Goal: Task Accomplishment & Management: Use online tool/utility

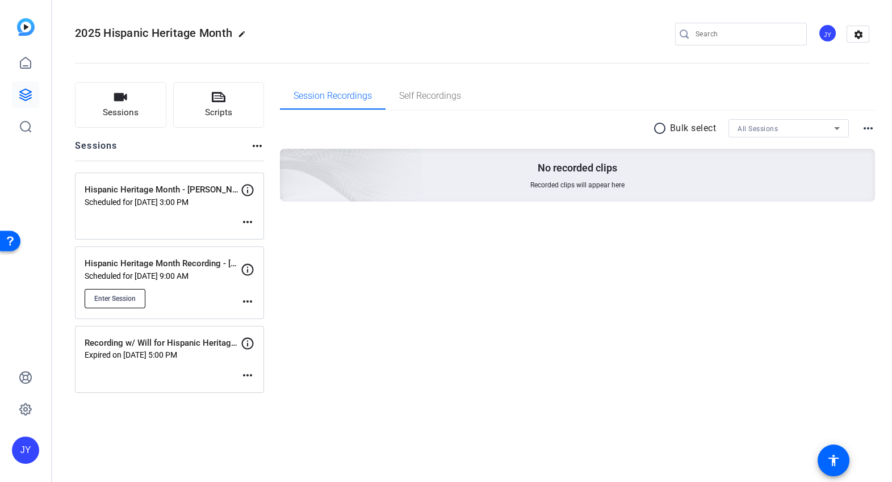
click at [137, 298] on button "Enter Session" at bounding box center [115, 298] width 61 height 19
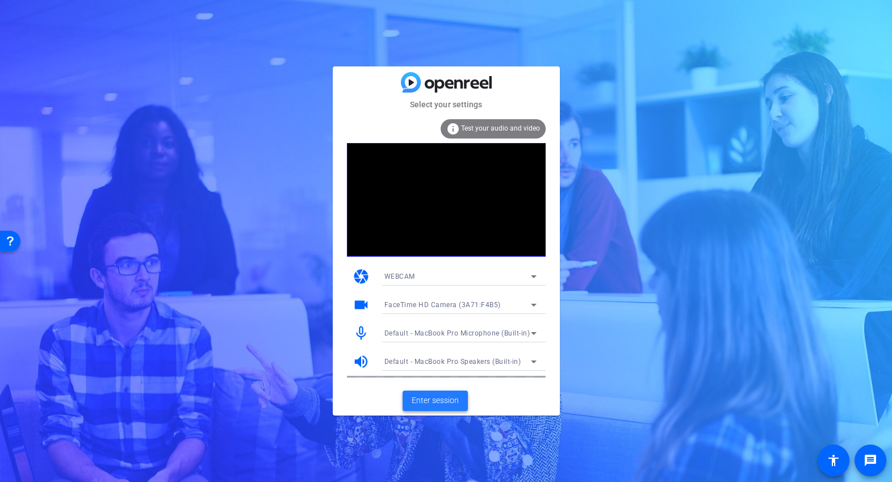
click at [462, 397] on span at bounding box center [435, 400] width 65 height 27
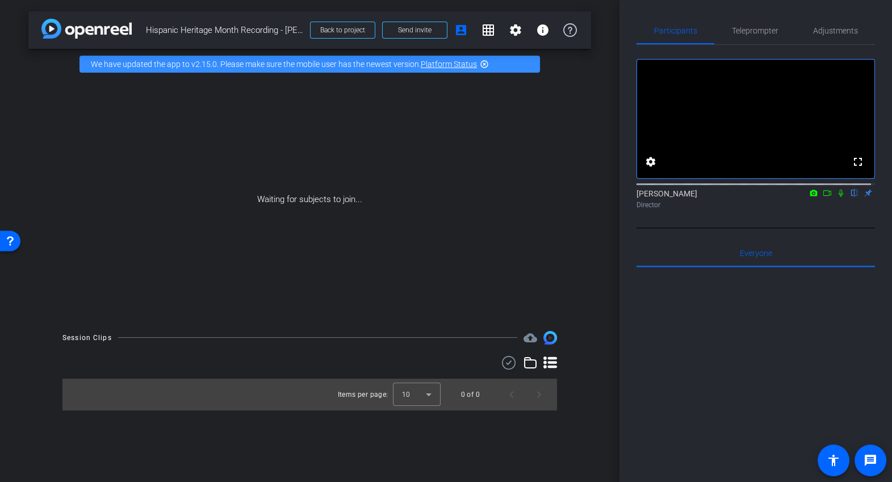
click at [803, 6] on div "Participants Teleprompter Adjustments fullscreen settings Joseph Young flip Dir…" at bounding box center [756, 241] width 273 height 482
click at [508, 35] on span at bounding box center [515, 29] width 27 height 27
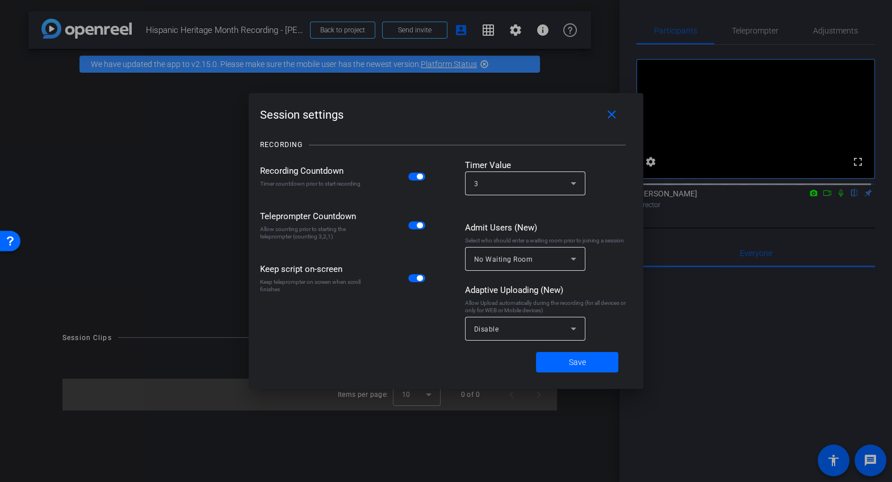
click at [541, 336] on div "Disable" at bounding box center [525, 329] width 102 height 24
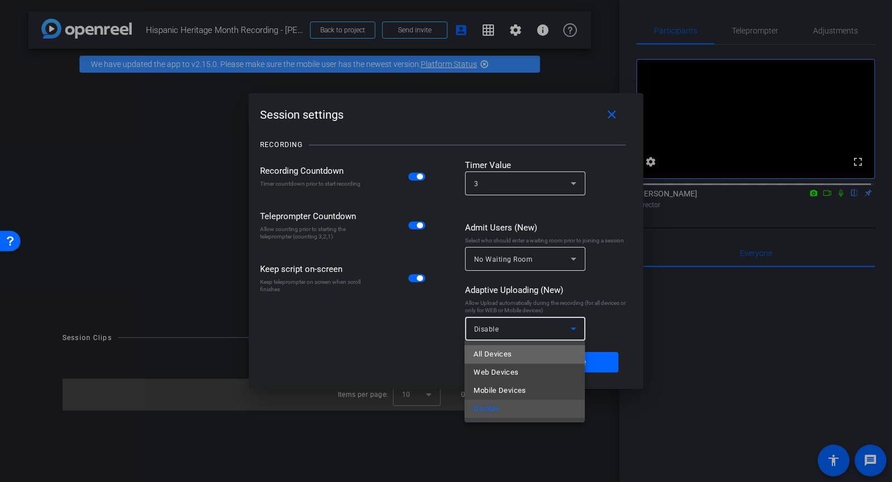
click at [532, 350] on mat-option "All Devices" at bounding box center [525, 354] width 120 height 18
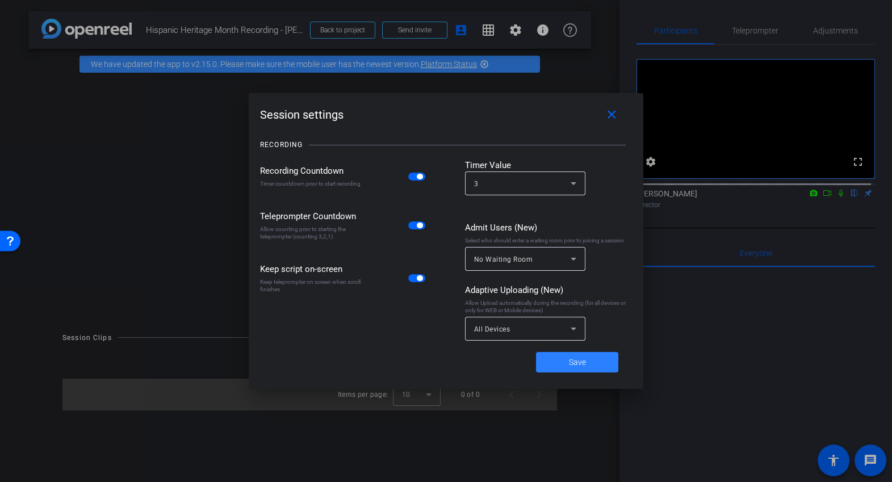
click at [549, 358] on span at bounding box center [577, 362] width 82 height 27
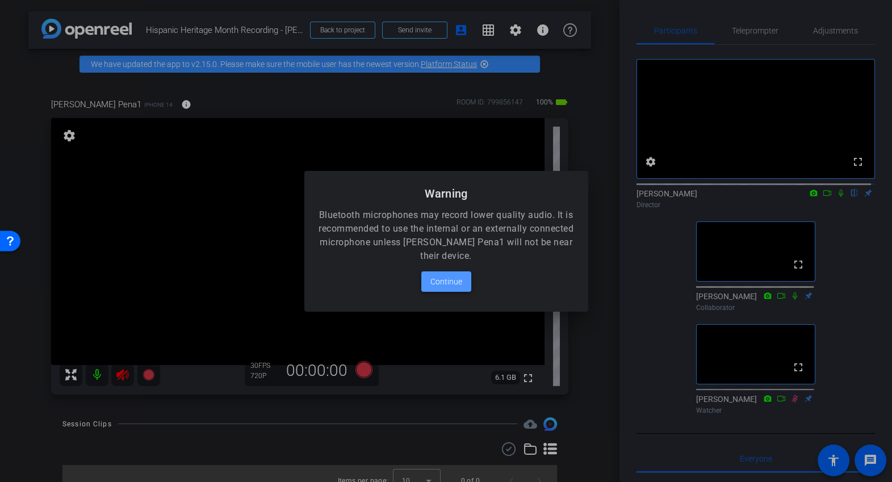
click at [435, 278] on span "Continue" at bounding box center [447, 282] width 32 height 14
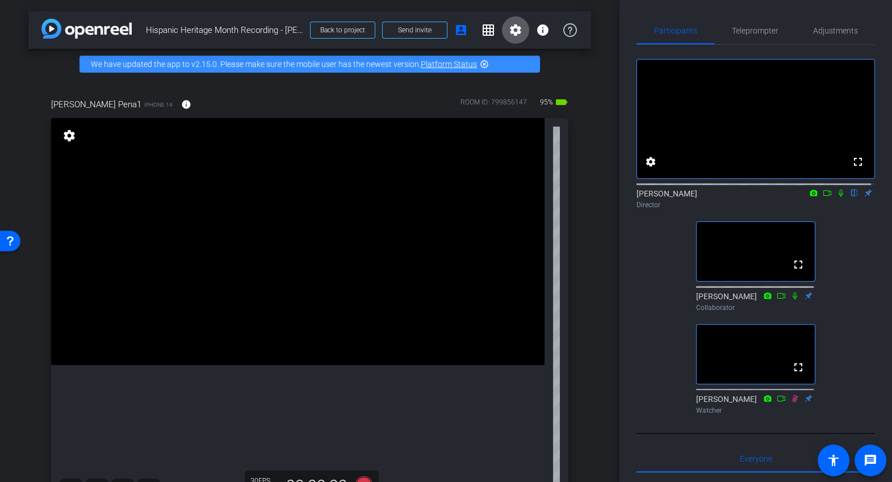
click at [824, 197] on icon at bounding box center [827, 193] width 9 height 8
click at [837, 197] on icon at bounding box center [841, 193] width 9 height 8
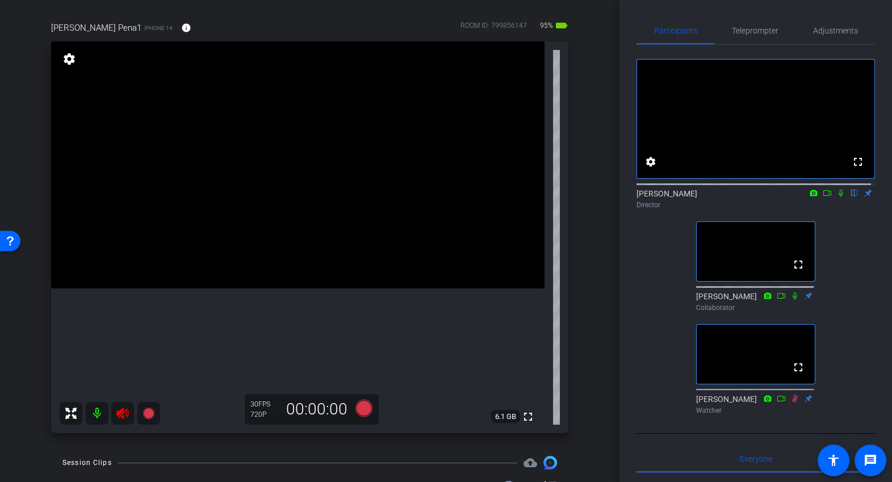
scroll to position [81, 0]
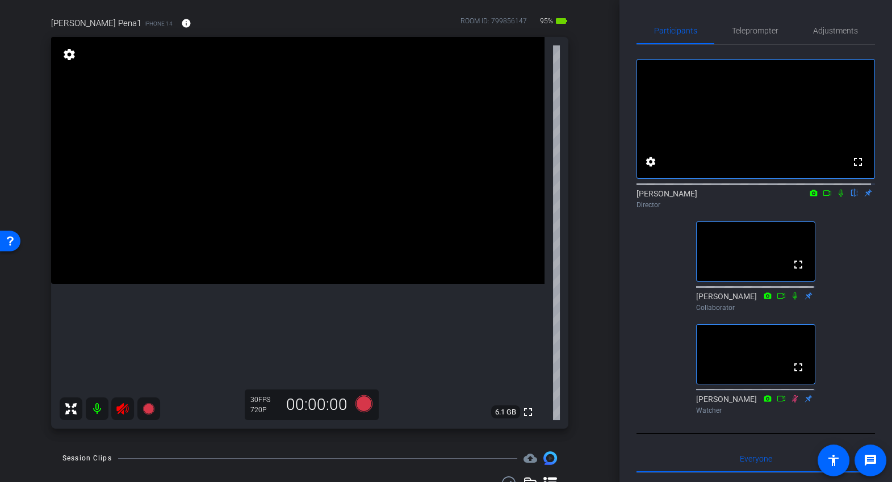
click at [118, 410] on icon at bounding box center [122, 408] width 12 height 11
click at [834, 25] on span "Adjustments" at bounding box center [835, 30] width 45 height 27
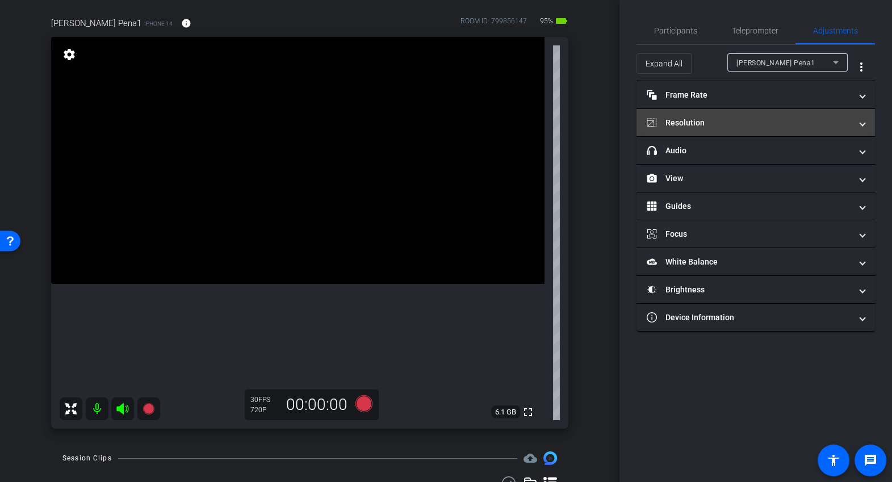
click at [720, 117] on mat-panel-title "Resolution" at bounding box center [749, 123] width 204 height 12
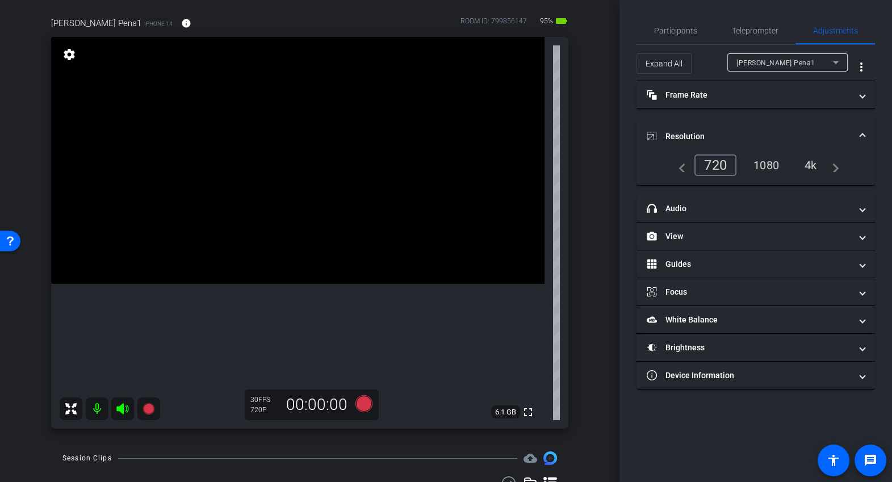
click at [769, 167] on div "1080" at bounding box center [766, 165] width 43 height 19
click at [810, 168] on div "4k" at bounding box center [812, 165] width 30 height 19
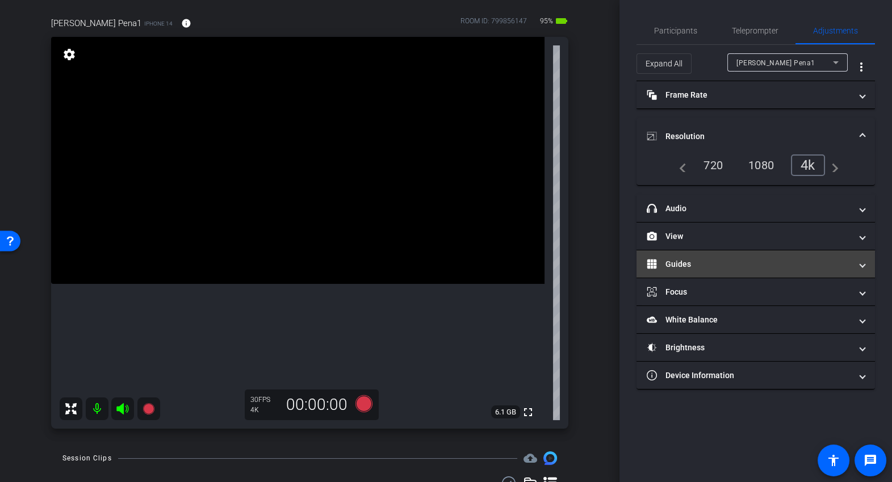
click at [716, 261] on mat-panel-title "Guides" at bounding box center [749, 264] width 204 height 12
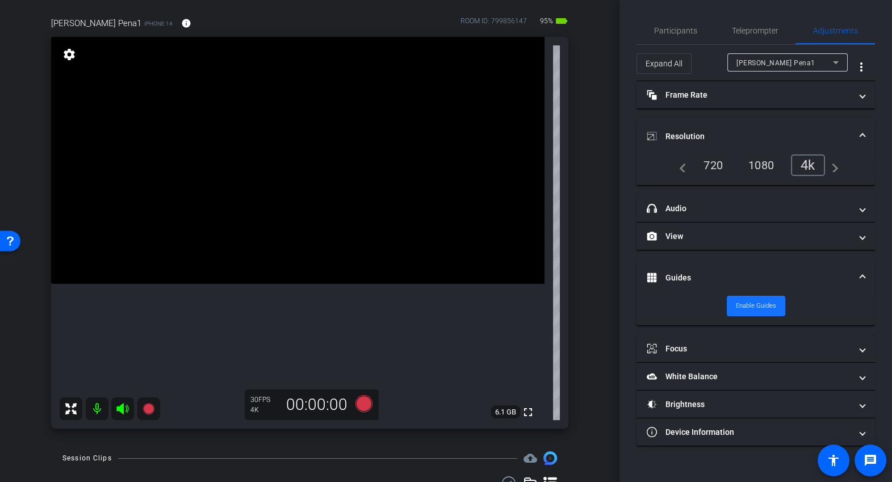
click at [748, 311] on span "Enable Guides" at bounding box center [756, 306] width 40 height 17
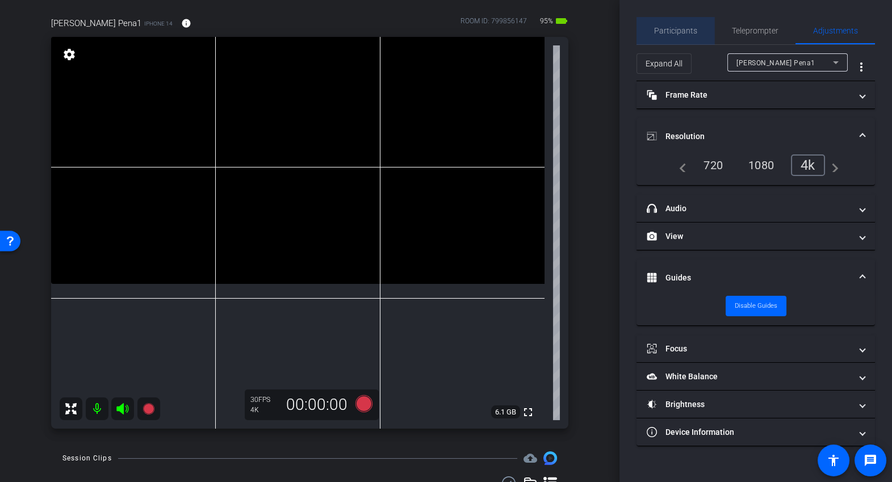
click at [684, 33] on span "Participants" at bounding box center [675, 31] width 43 height 8
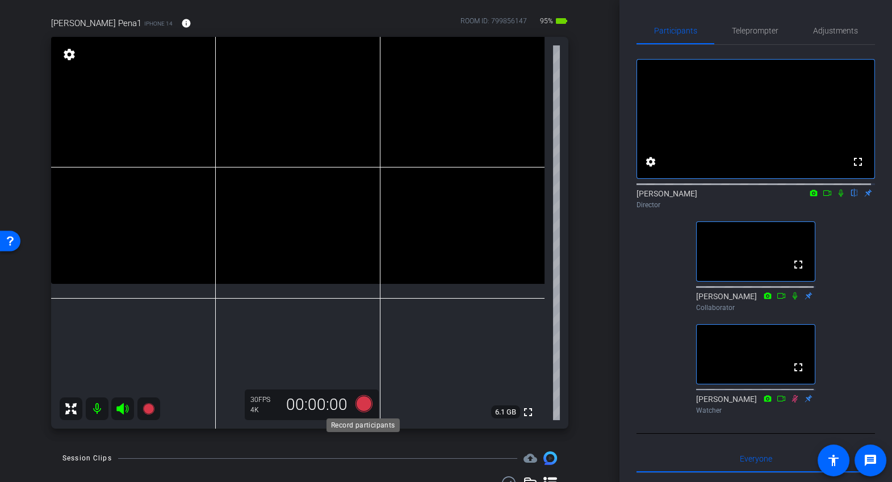
click at [363, 410] on icon at bounding box center [363, 403] width 17 height 17
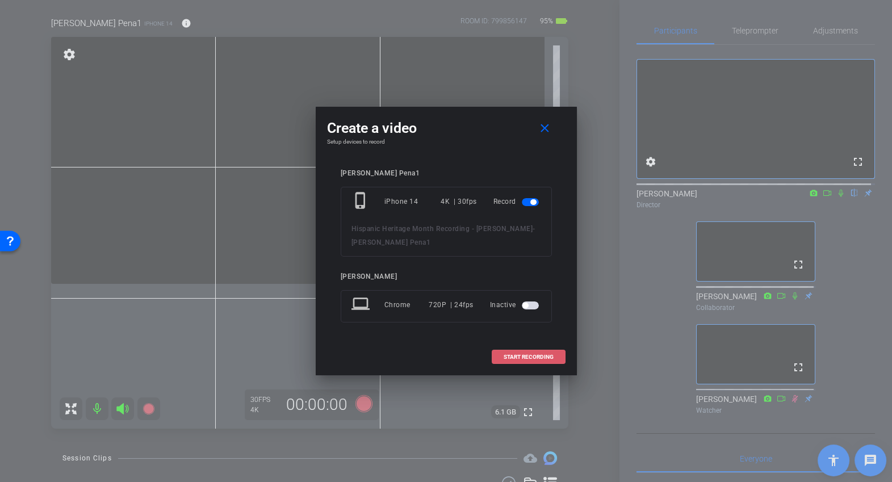
click at [515, 358] on span "START RECORDING" at bounding box center [529, 357] width 50 height 6
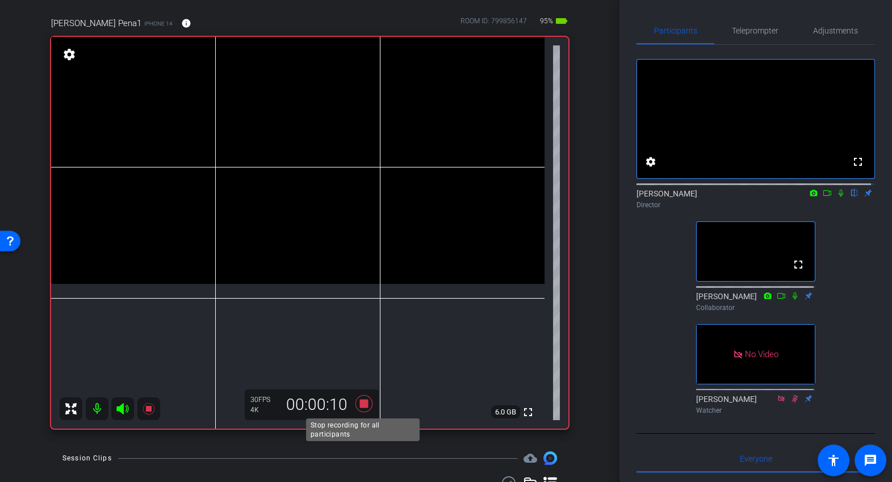
click at [361, 404] on icon at bounding box center [363, 403] width 17 height 17
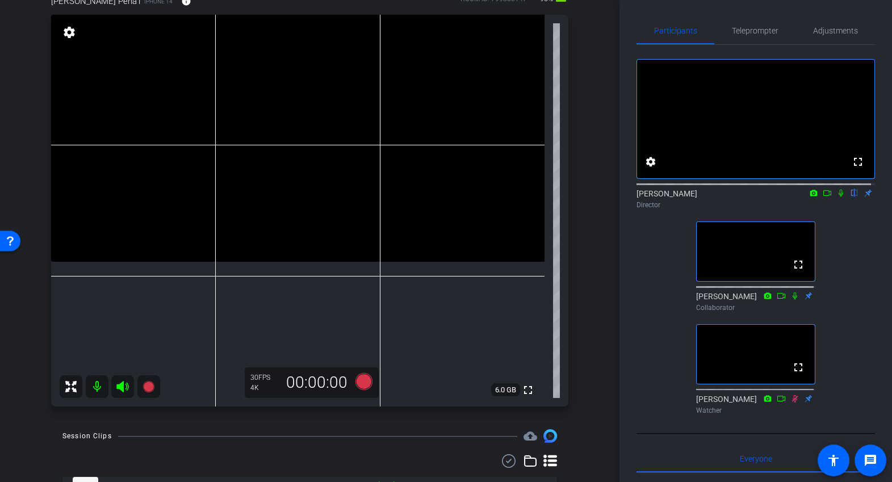
scroll to position [31, 0]
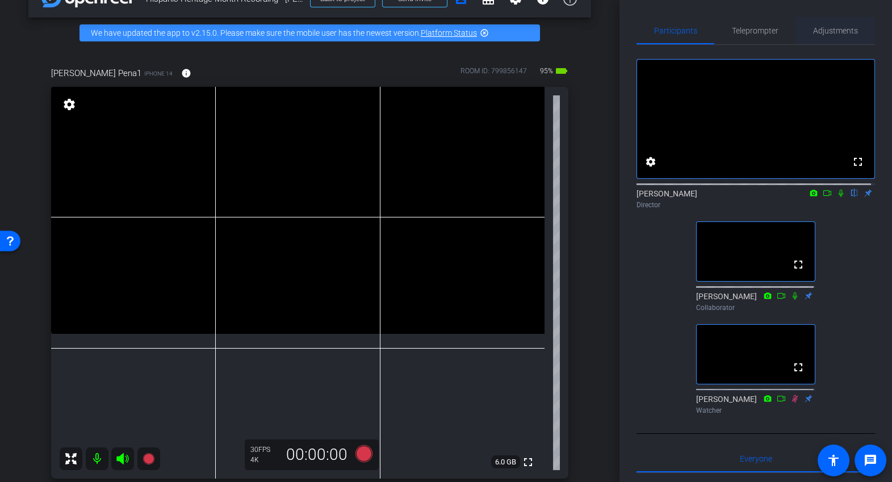
click at [828, 34] on span "Adjustments" at bounding box center [835, 31] width 45 height 8
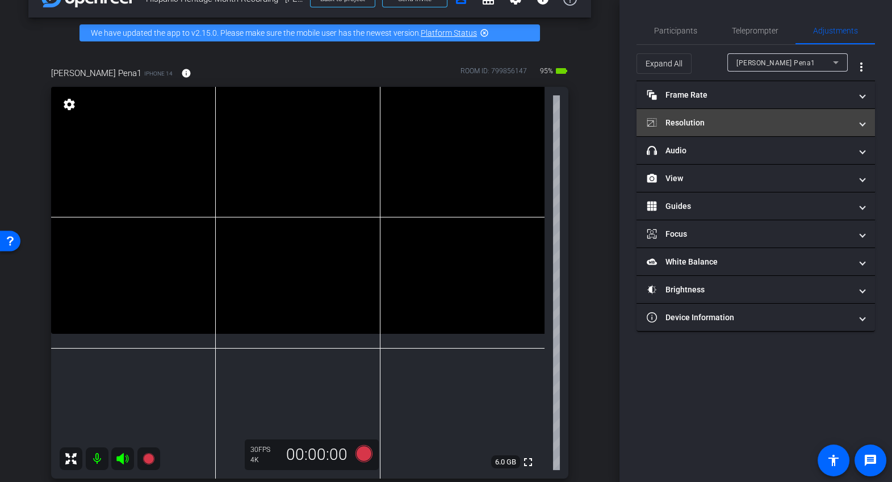
click at [773, 117] on mat-panel-title "Resolution" at bounding box center [749, 123] width 204 height 12
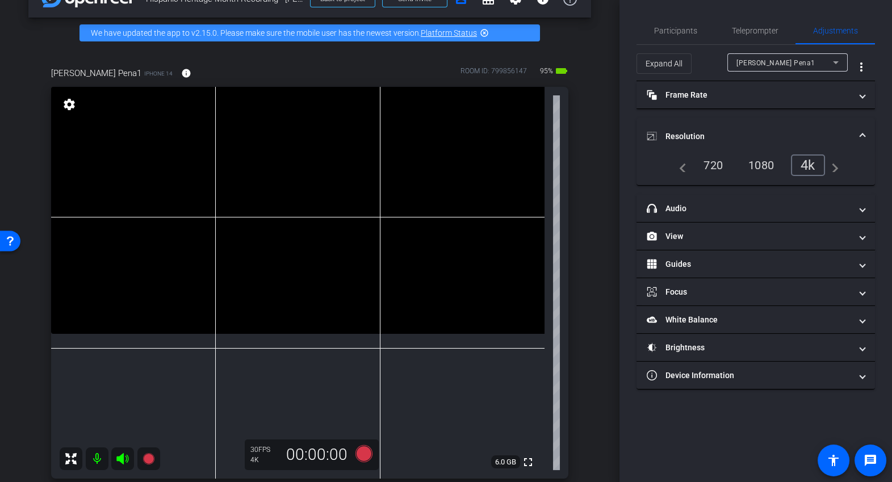
click at [766, 156] on div "1080" at bounding box center [761, 165] width 43 height 19
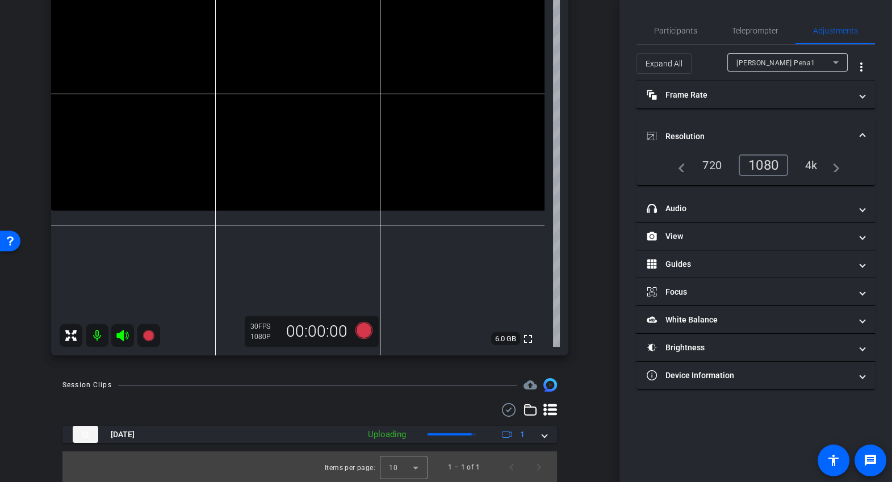
scroll to position [156, 0]
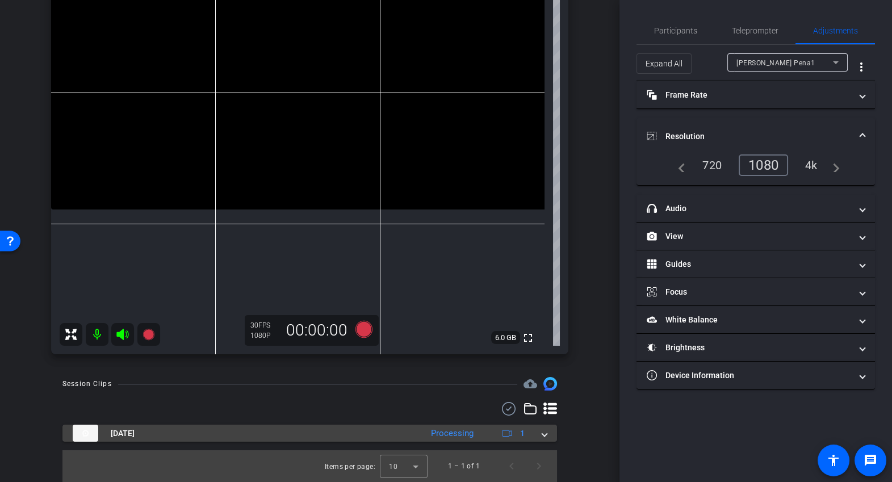
click at [536, 432] on div "Aug 26, 2025 Processing 1" at bounding box center [308, 433] width 470 height 17
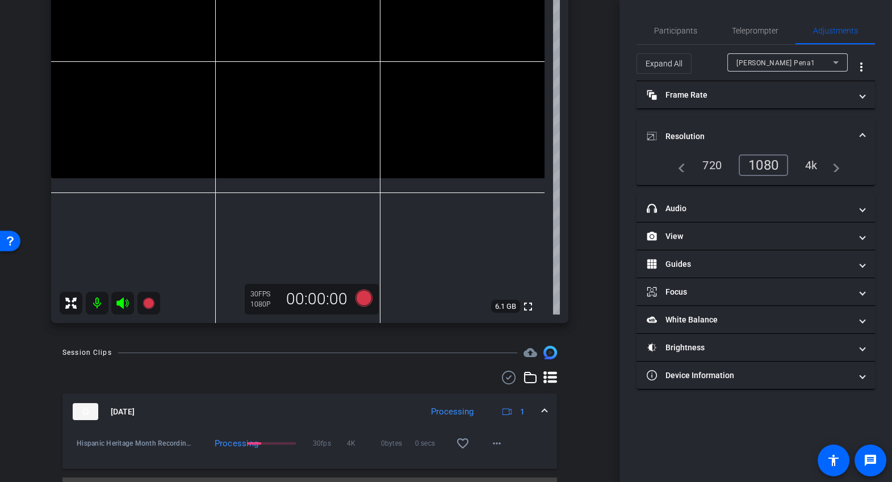
scroll to position [214, 0]
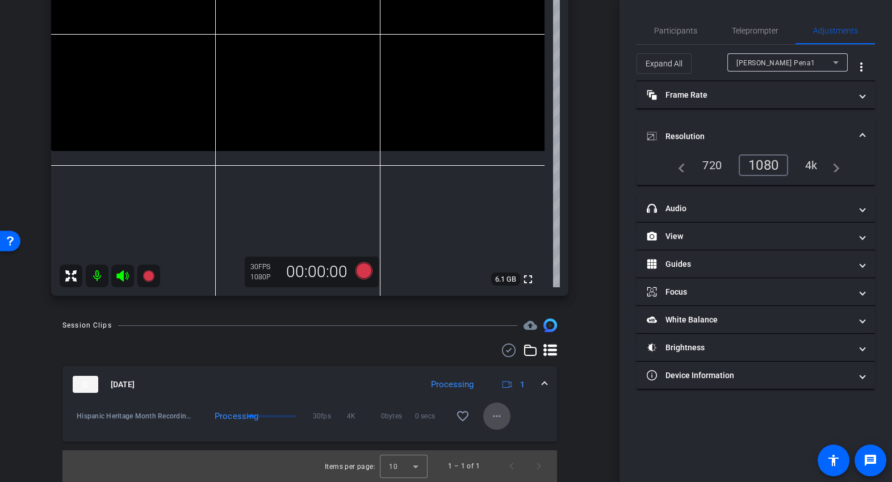
click at [496, 416] on mat-icon "more_horiz" at bounding box center [497, 417] width 14 height 14
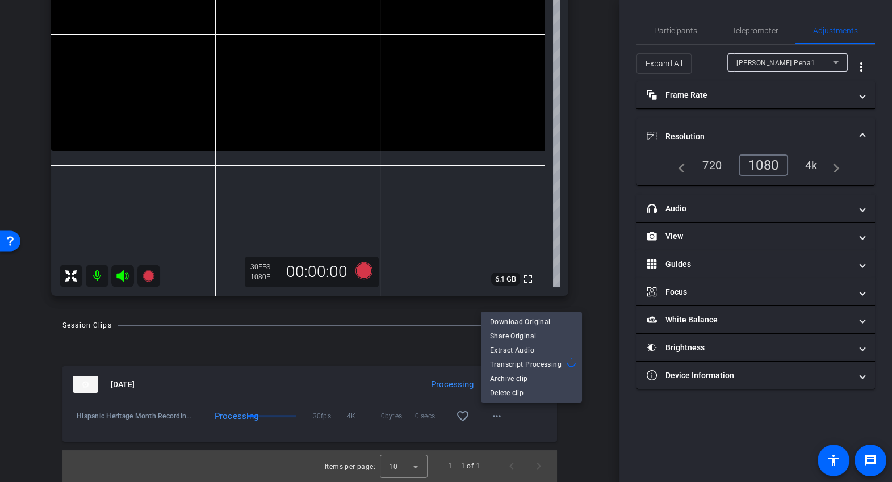
click at [592, 383] on div at bounding box center [446, 241] width 892 height 482
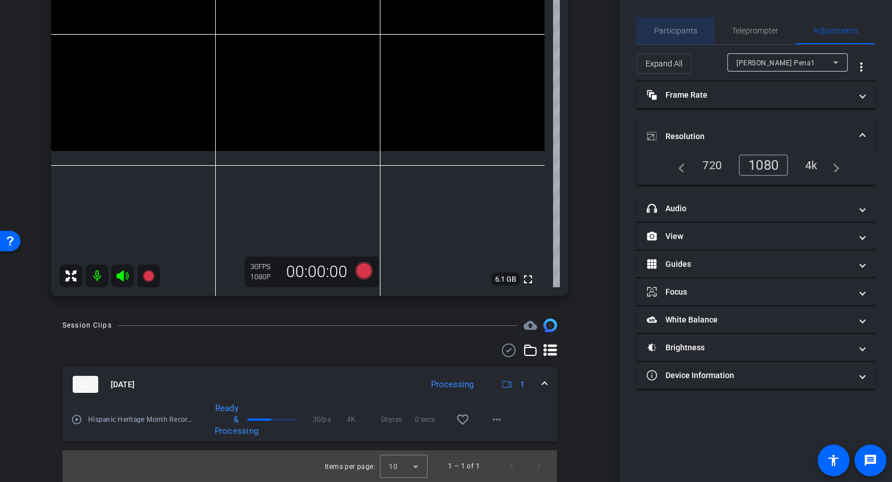
click at [666, 32] on span "Participants" at bounding box center [675, 31] width 43 height 8
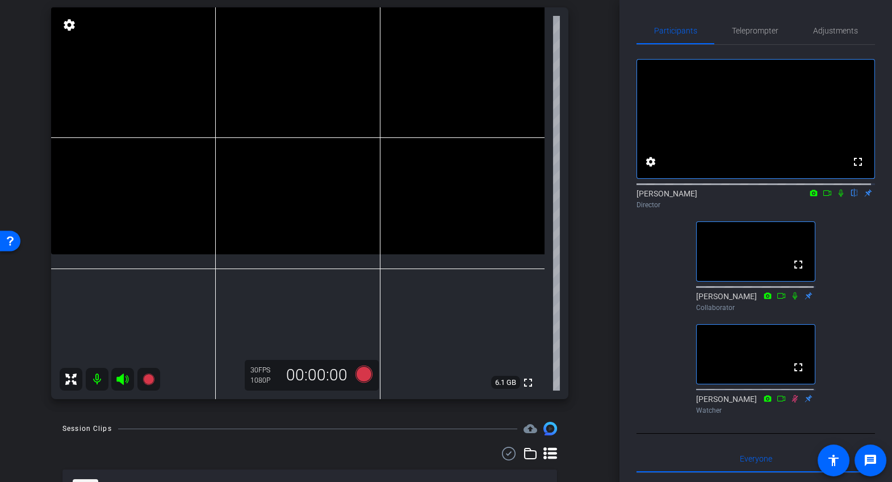
scroll to position [110, 0]
click at [841, 24] on span "Adjustments" at bounding box center [835, 30] width 45 height 27
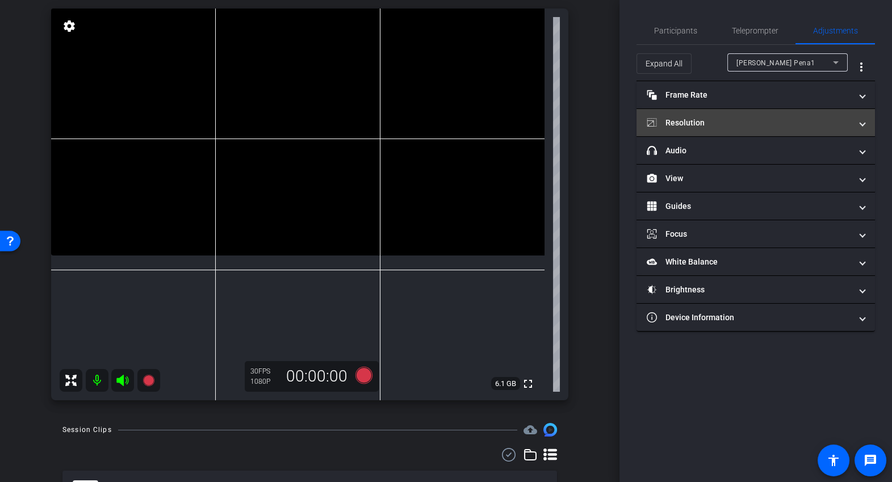
click at [707, 115] on mat-expansion-panel-header "Resolution" at bounding box center [756, 122] width 239 height 27
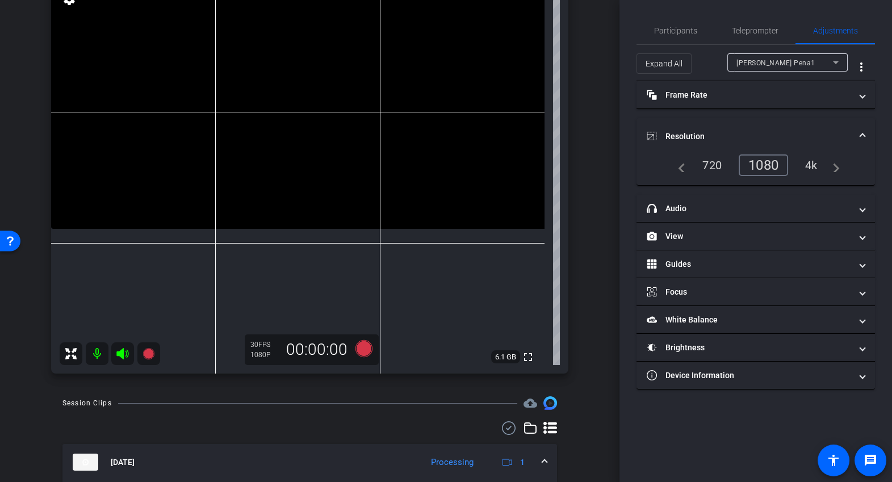
scroll to position [129, 0]
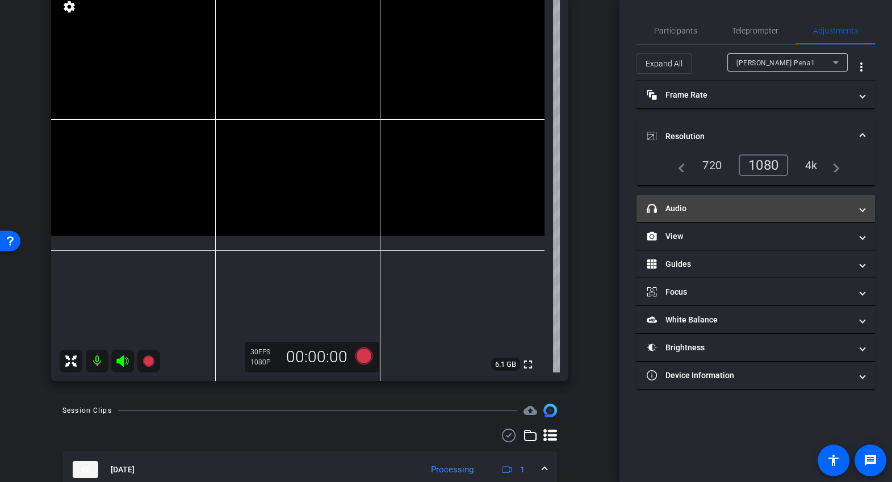
click at [704, 205] on mat-panel-title "headphone icon Audio" at bounding box center [749, 209] width 204 height 12
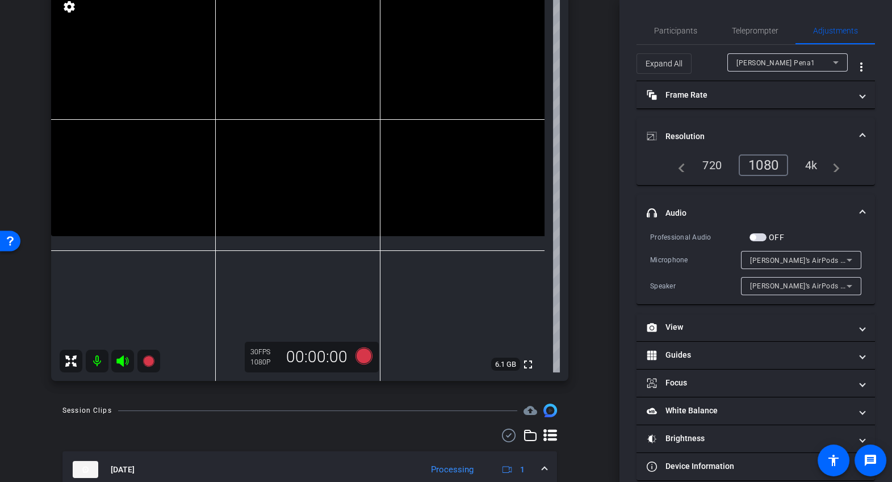
click at [861, 211] on span at bounding box center [863, 213] width 5 height 12
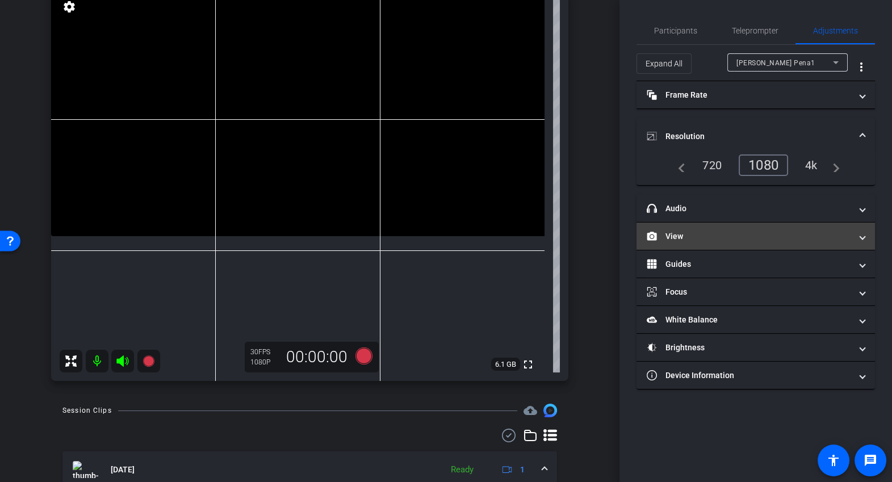
click at [853, 231] on span "View" at bounding box center [754, 237] width 214 height 12
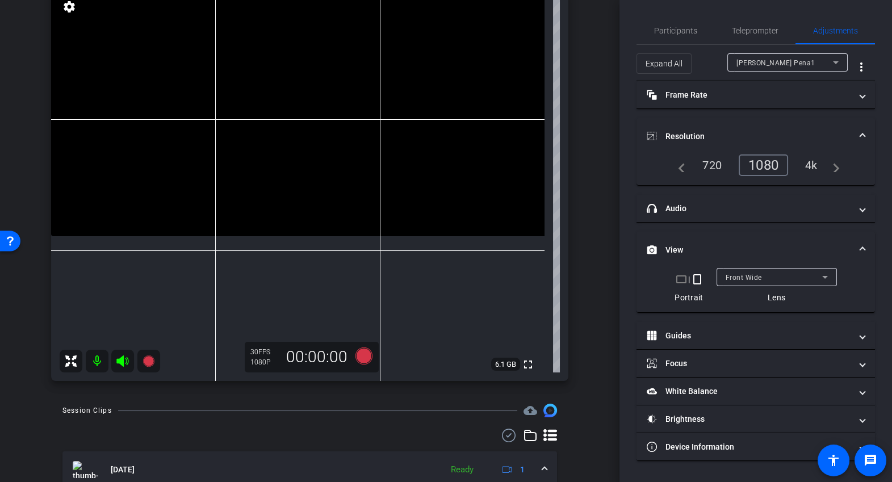
click at [854, 244] on span "View" at bounding box center [754, 250] width 214 height 12
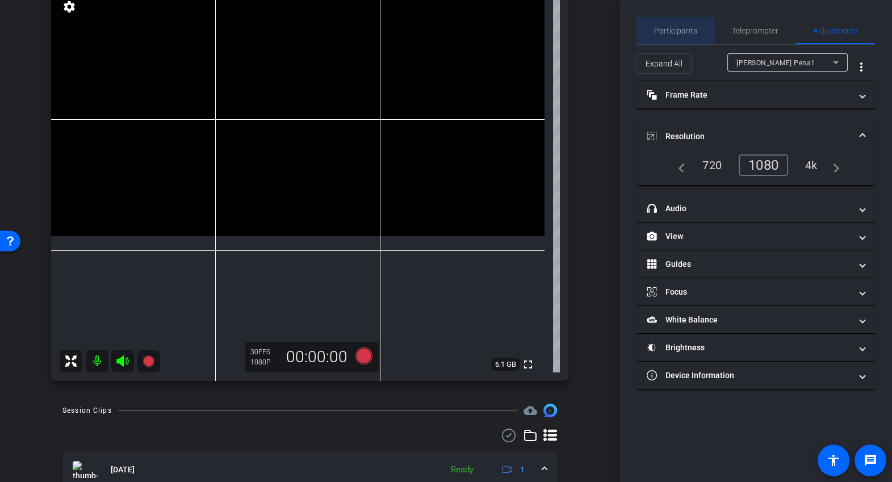
click at [691, 35] on span "Participants" at bounding box center [675, 30] width 43 height 27
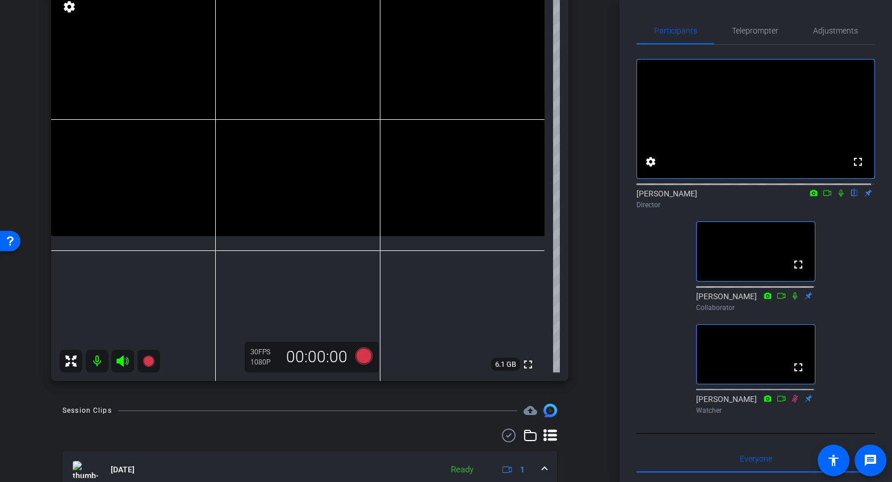
click at [823, 197] on icon at bounding box center [827, 193] width 9 height 8
click at [853, 197] on icon at bounding box center [855, 193] width 5 height 7
click at [851, 197] on icon at bounding box center [854, 193] width 9 height 8
click at [837, 197] on icon at bounding box center [841, 193] width 9 height 8
click at [839, 197] on icon at bounding box center [841, 193] width 5 height 7
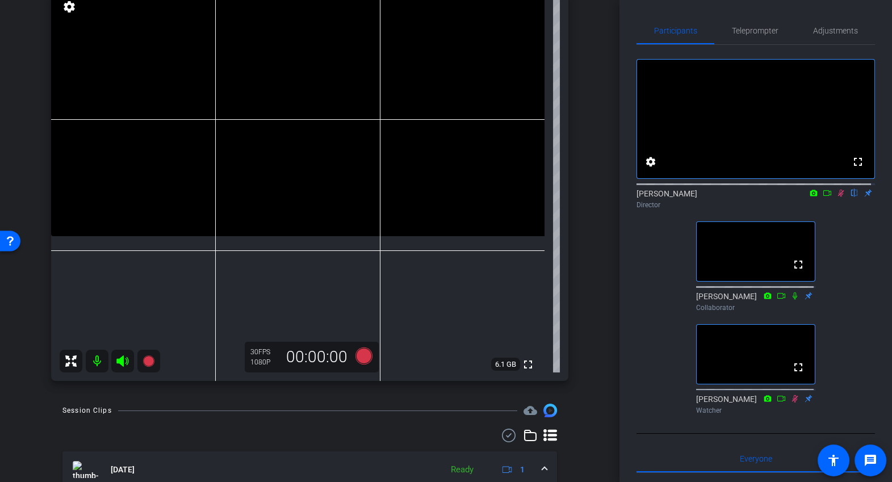
click at [838, 197] on icon at bounding box center [841, 193] width 6 height 7
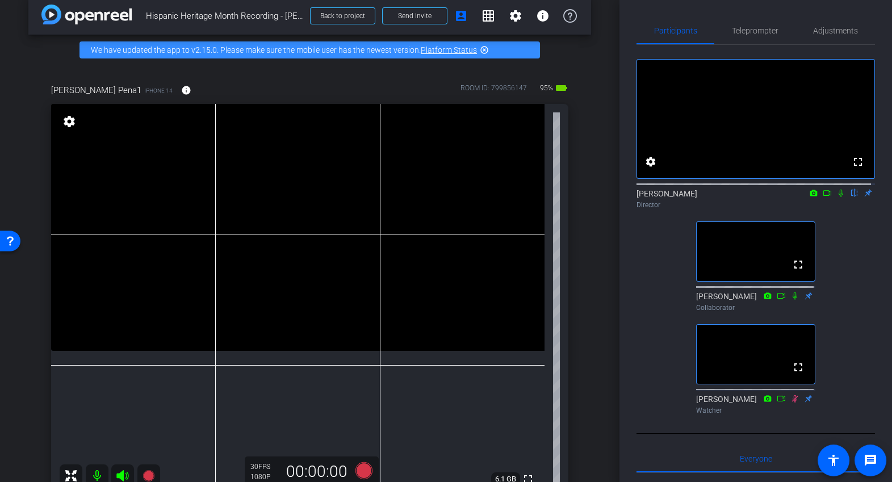
scroll to position [0, 0]
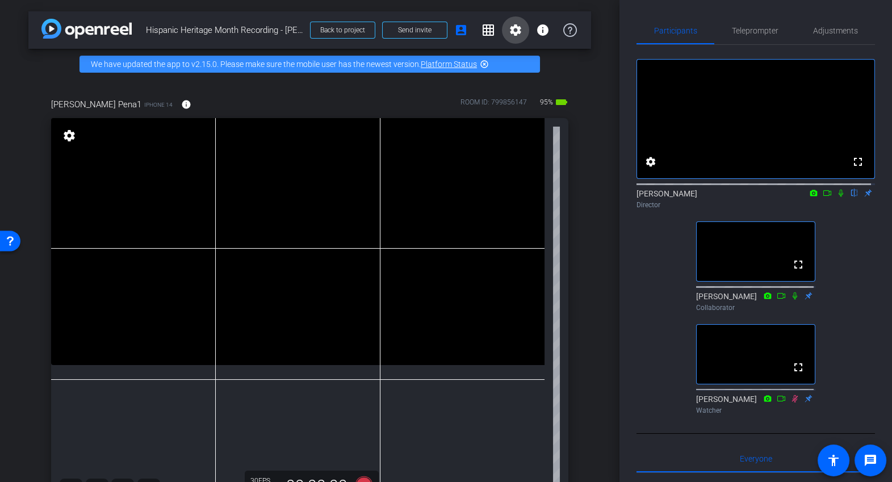
click at [506, 36] on span at bounding box center [515, 29] width 27 height 27
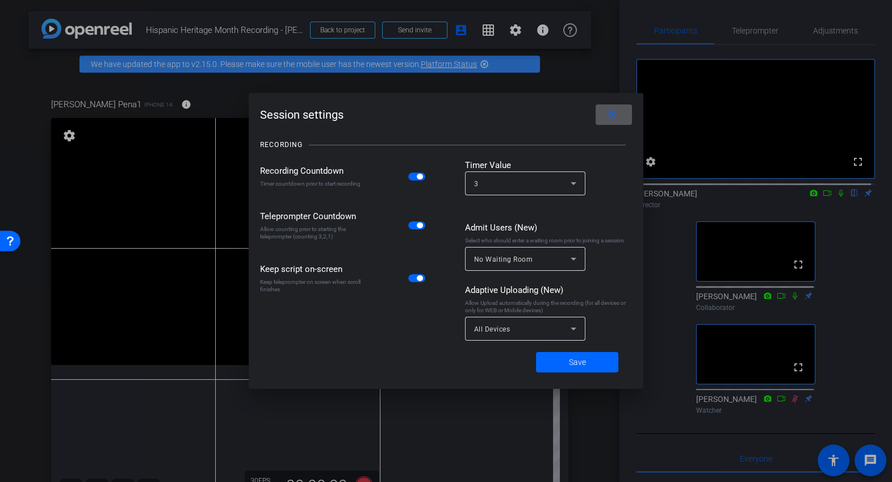
click at [619, 118] on span at bounding box center [614, 114] width 36 height 27
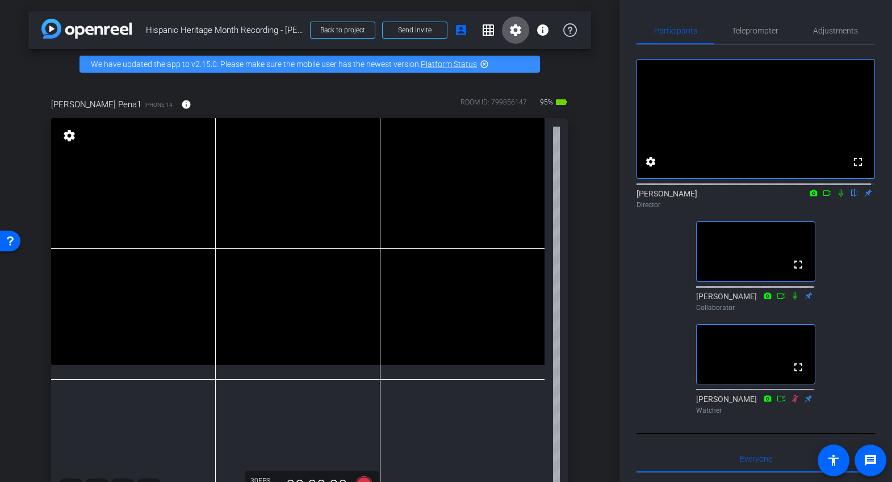
click at [509, 34] on mat-icon "settings" at bounding box center [516, 30] width 14 height 14
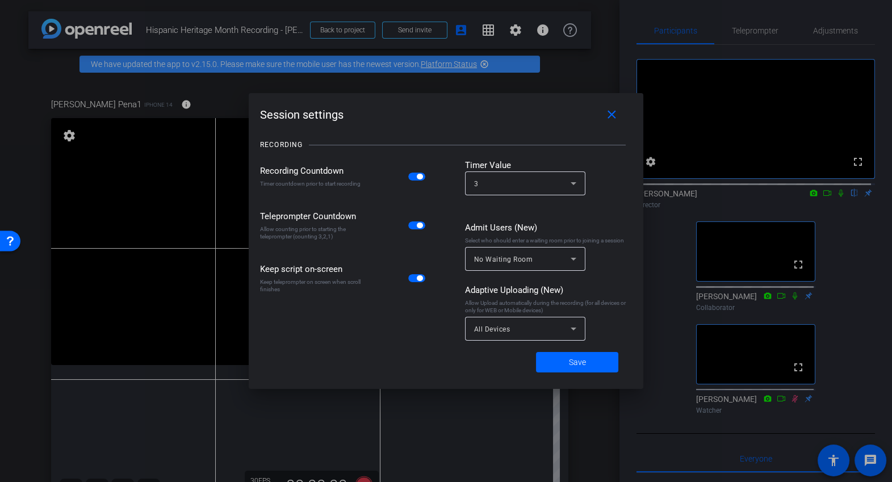
click at [571, 65] on div at bounding box center [446, 241] width 892 height 482
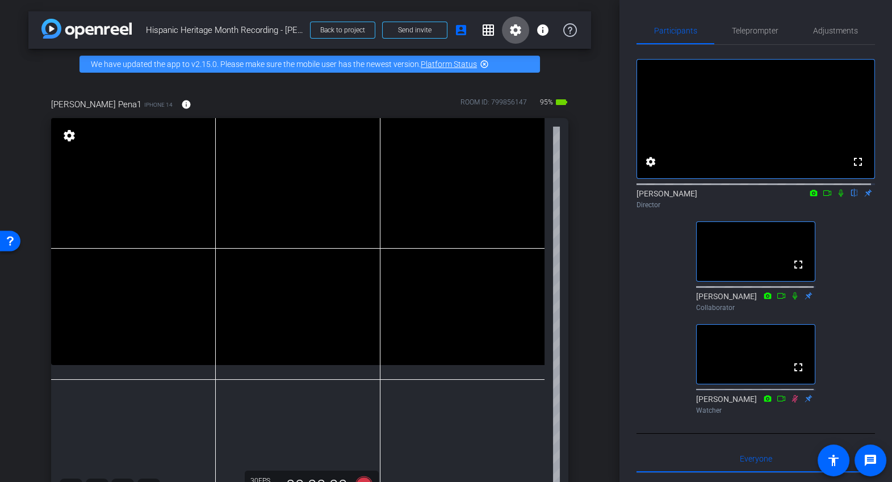
click at [837, 197] on icon at bounding box center [841, 193] width 9 height 8
click at [825, 197] on icon at bounding box center [827, 193] width 9 height 8
click at [837, 197] on icon at bounding box center [841, 193] width 9 height 8
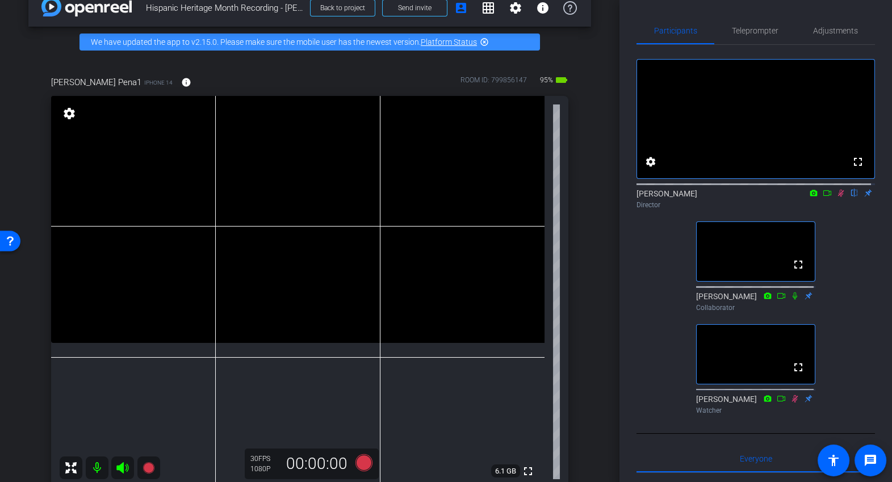
scroll to position [62, 0]
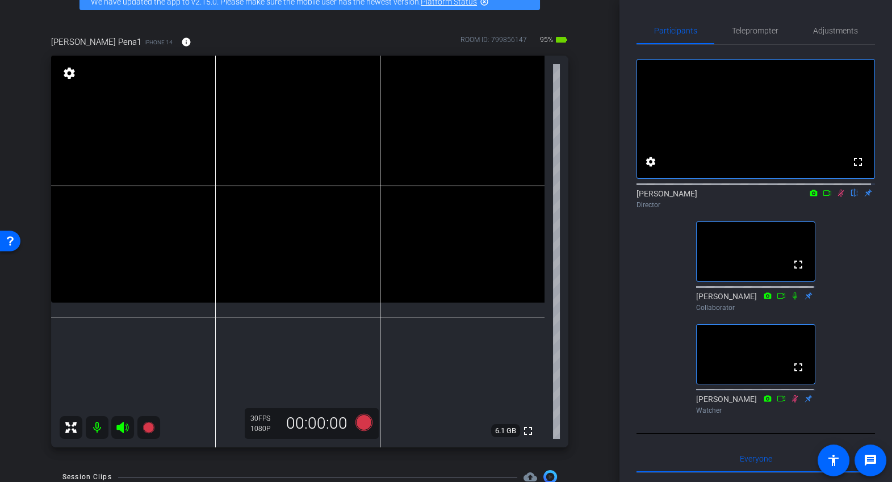
click at [837, 197] on icon at bounding box center [841, 193] width 9 height 8
click at [364, 420] on icon at bounding box center [363, 422] width 17 height 17
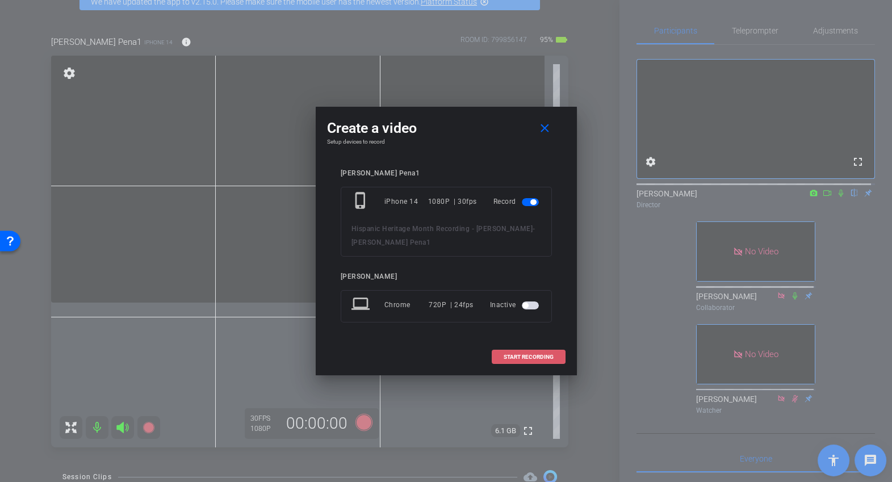
click at [510, 359] on span "START RECORDING" at bounding box center [529, 357] width 50 height 6
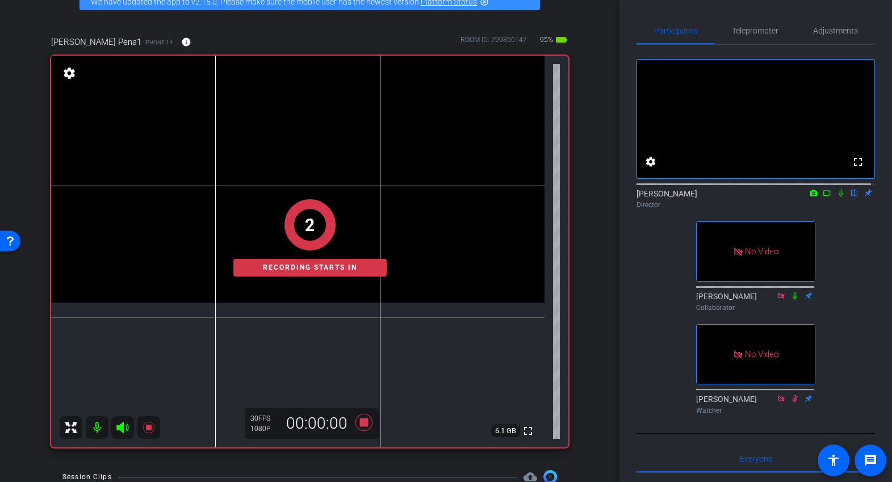
click at [837, 197] on icon at bounding box center [841, 193] width 9 height 8
click at [824, 197] on icon at bounding box center [827, 193] width 9 height 8
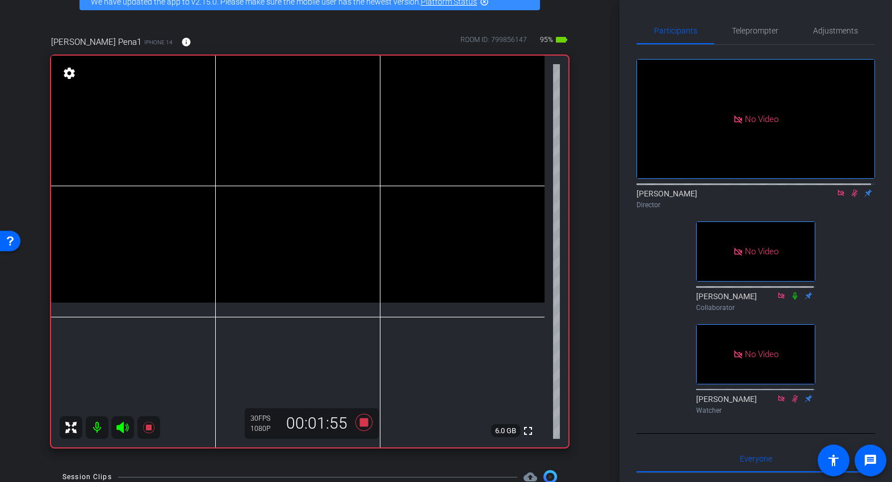
click at [852, 197] on icon at bounding box center [855, 193] width 6 height 7
click at [850, 197] on icon at bounding box center [854, 193] width 9 height 8
click at [852, 197] on icon at bounding box center [855, 193] width 6 height 7
click at [853, 197] on icon at bounding box center [854, 193] width 9 height 8
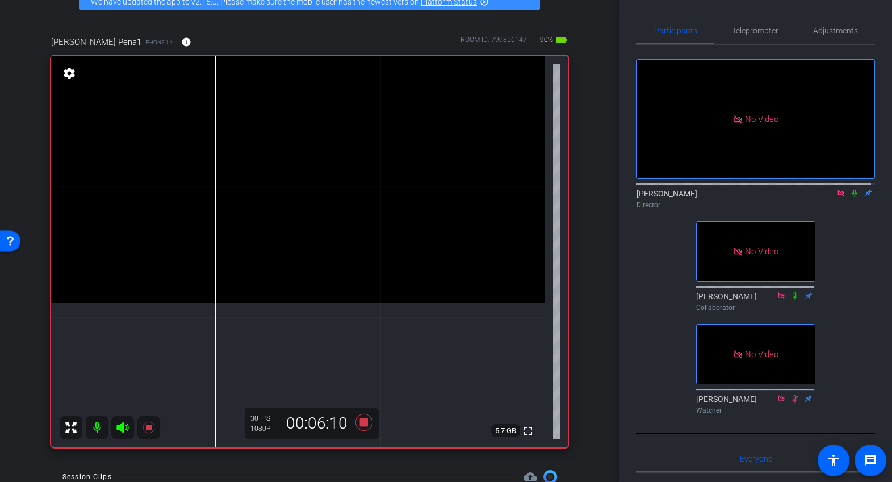
click at [853, 197] on icon at bounding box center [854, 193] width 9 height 8
click at [853, 197] on icon at bounding box center [855, 193] width 6 height 7
click at [363, 429] on icon at bounding box center [363, 422] width 27 height 20
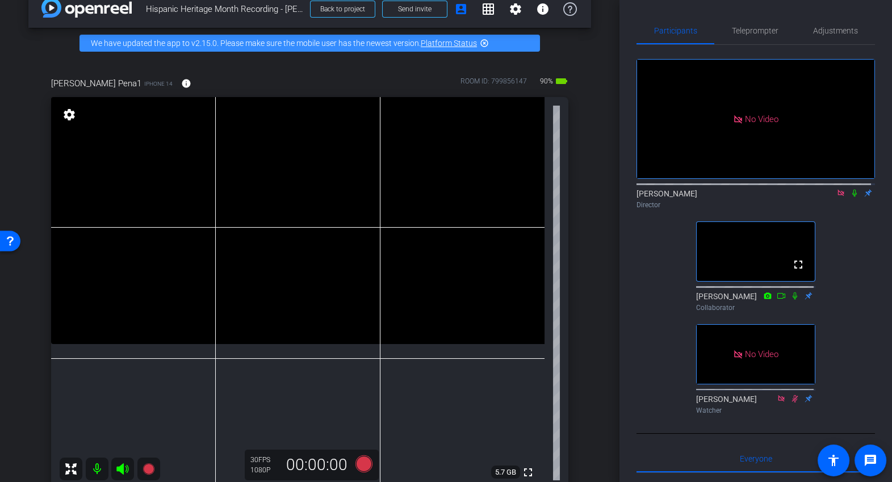
scroll to position [240, 0]
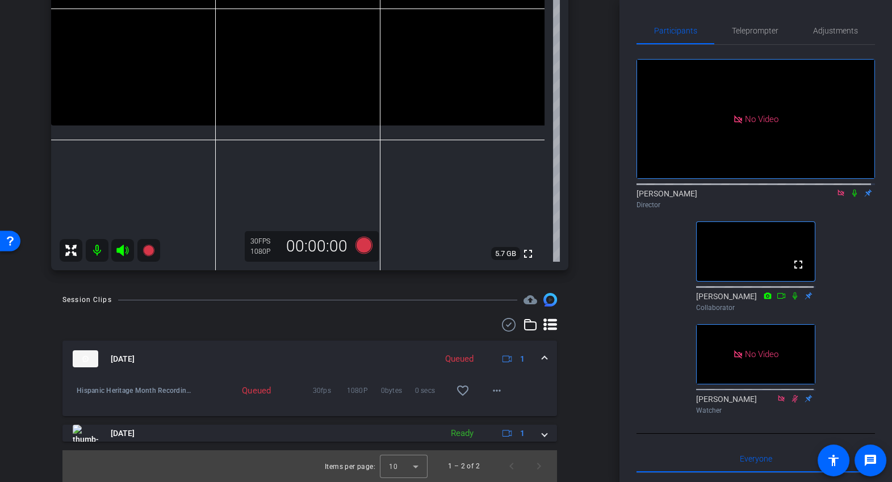
click at [837, 197] on icon at bounding box center [841, 193] width 9 height 8
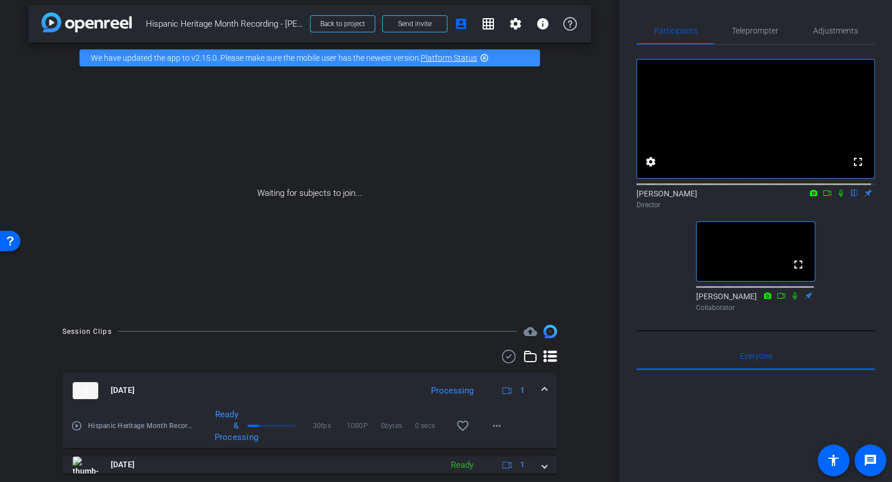
scroll to position [0, 0]
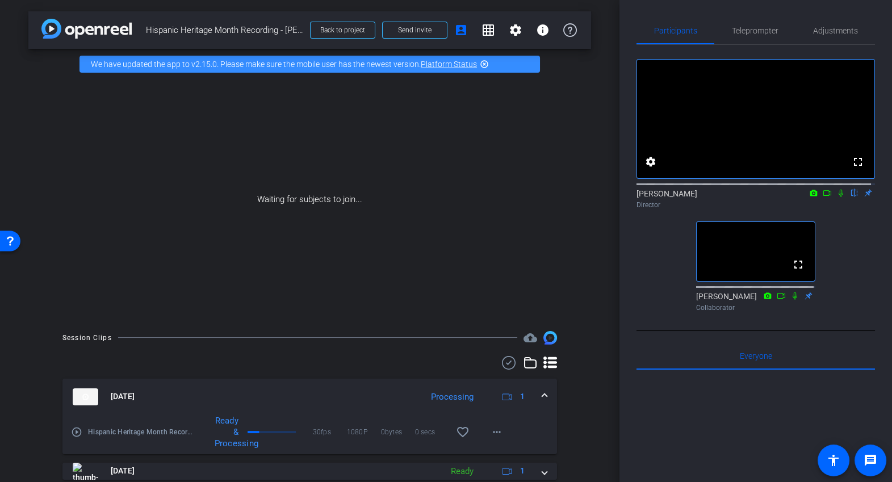
click at [673, 316] on div "fullscreen settings Joseph Young flip Director fullscreen Savannah Saunders Col…" at bounding box center [756, 181] width 239 height 272
click at [651, 315] on div "fullscreen settings Joseph Young flip Director fullscreen Savannah Saunders Col…" at bounding box center [756, 181] width 239 height 272
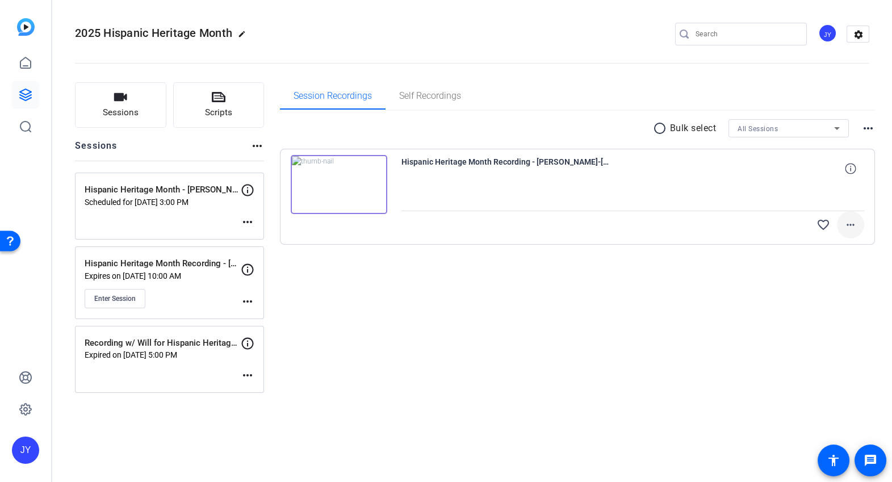
click at [859, 226] on span at bounding box center [850, 224] width 27 height 27
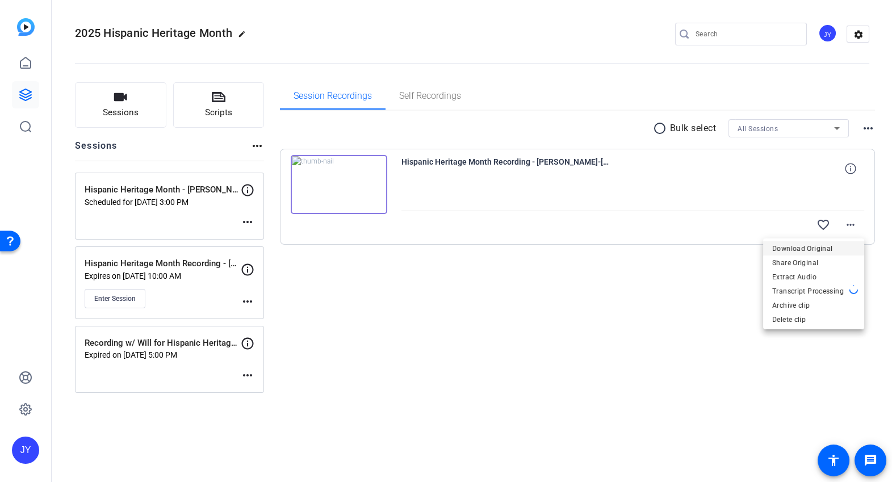
click at [812, 244] on span "Download Original" at bounding box center [814, 248] width 83 height 14
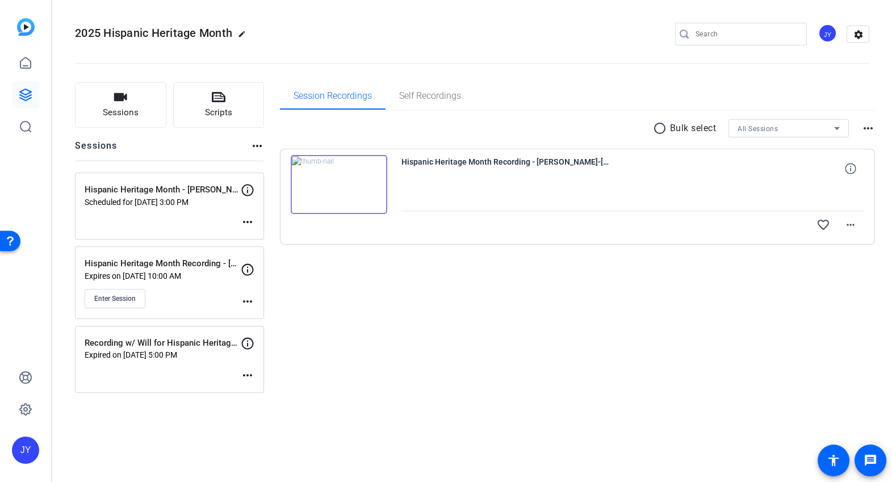
click at [338, 183] on img at bounding box center [339, 184] width 97 height 59
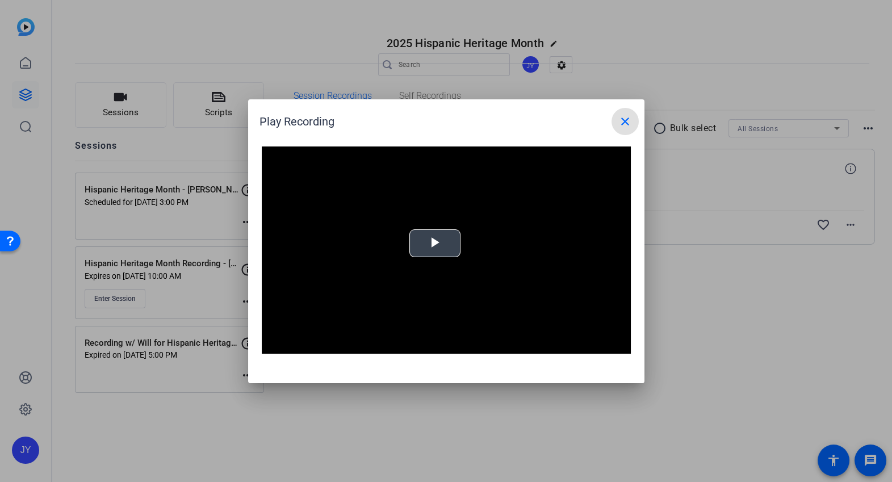
click at [195, 48] on span "Video Player" at bounding box center [100, 48] width 191 height 0
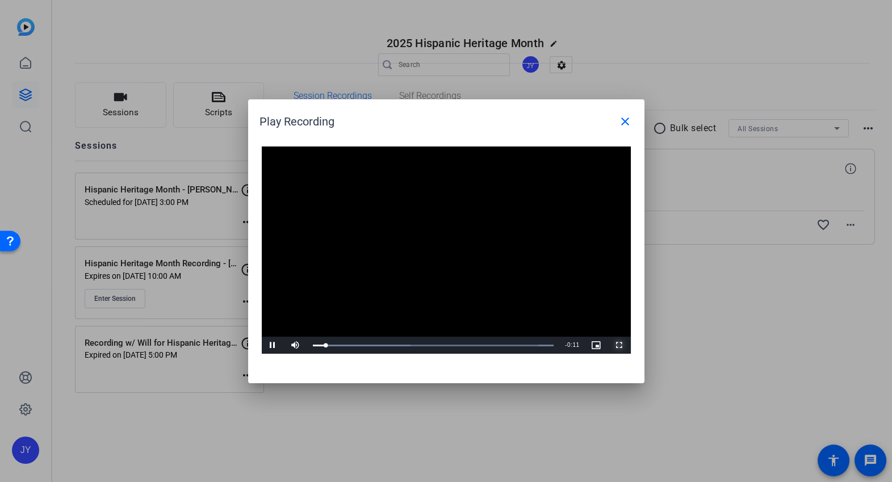
click at [618, 345] on span "Video Player" at bounding box center [619, 345] width 23 height 0
click at [0, 0] on mat-icon "close" at bounding box center [0, 0] width 0 height 0
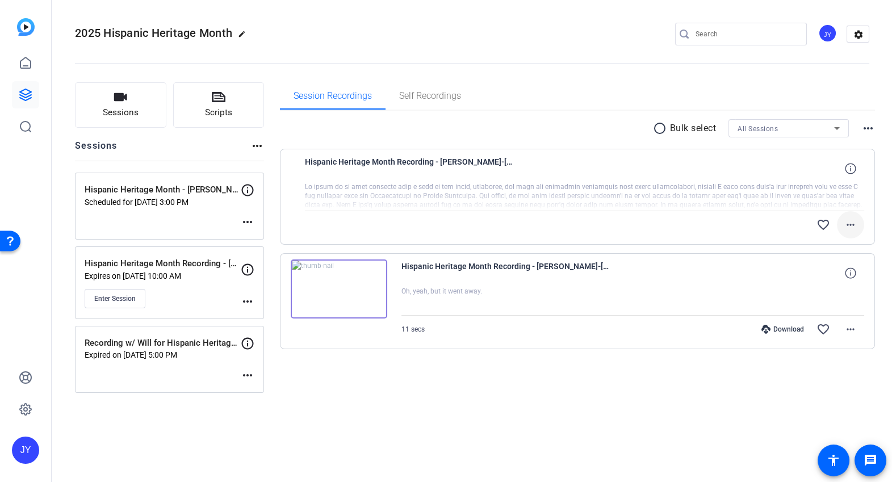
click at [851, 226] on mat-icon "more_horiz" at bounding box center [851, 225] width 14 height 14
click at [838, 245] on span "Download Original" at bounding box center [821, 248] width 68 height 14
